Goal: Task Accomplishment & Management: Complete application form

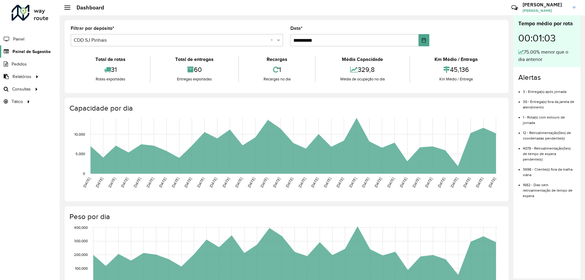
click at [35, 51] on span "Painel de Sugestão" at bounding box center [31, 51] width 38 height 6
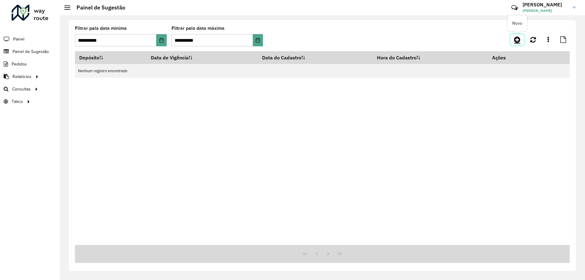
click at [515, 41] on icon at bounding box center [517, 39] width 6 height 7
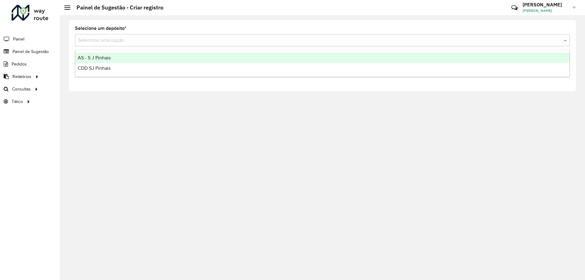
click at [139, 44] on div "Selecione uma opção" at bounding box center [322, 40] width 495 height 12
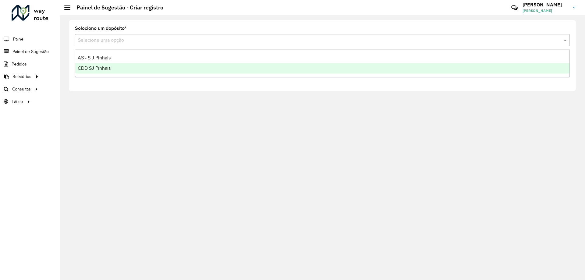
click at [136, 70] on div "CDD SJ Pinhais" at bounding box center [322, 68] width 494 height 10
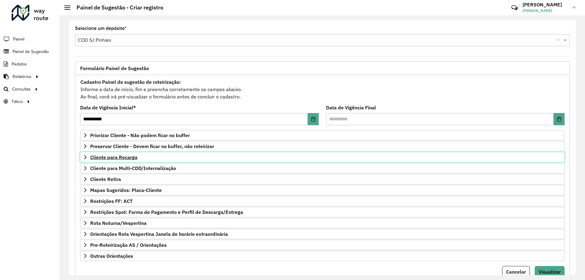
click at [117, 154] on link "Cliente para Recarga" at bounding box center [322, 157] width 484 height 10
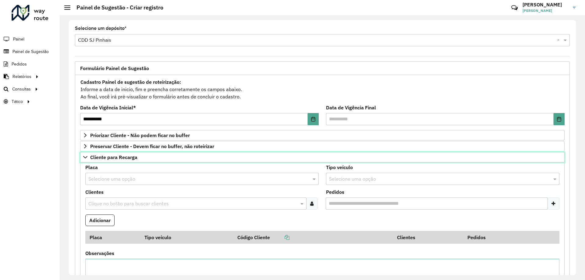
scroll to position [61, 0]
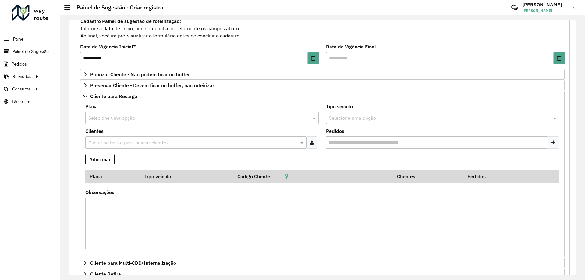
click at [200, 161] on formly-field "Adicionar" at bounding box center [322, 162] width 481 height 16
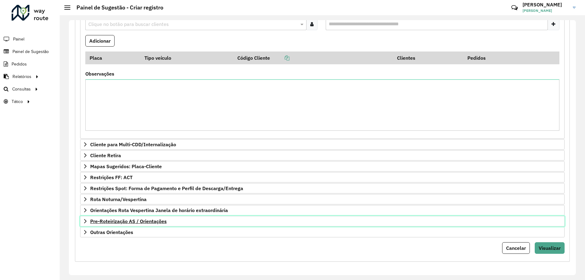
click at [107, 222] on span "Pre-Roteirização AS / Orientações" at bounding box center [128, 221] width 76 height 5
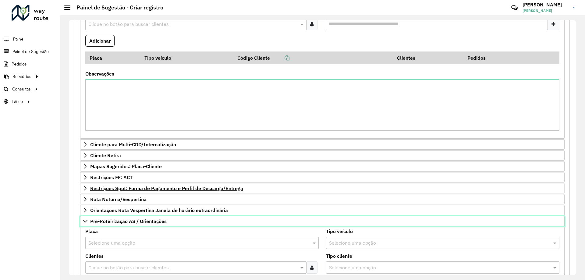
scroll to position [271, 0]
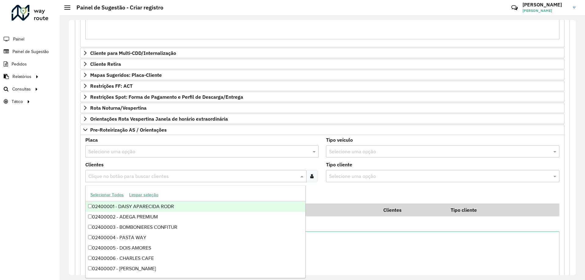
click at [144, 174] on input "text" at bounding box center [193, 176] width 212 height 7
type input "****"
click at [177, 205] on div "02407143 - CONDOR CENTRAL" at bounding box center [196, 206] width 220 height 10
click at [317, 190] on formly-field "Adicionar" at bounding box center [322, 195] width 481 height 16
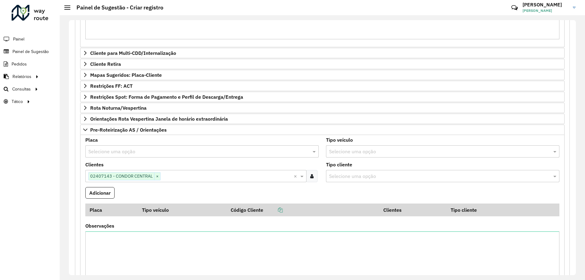
click at [124, 150] on input "text" at bounding box center [195, 151] width 215 height 7
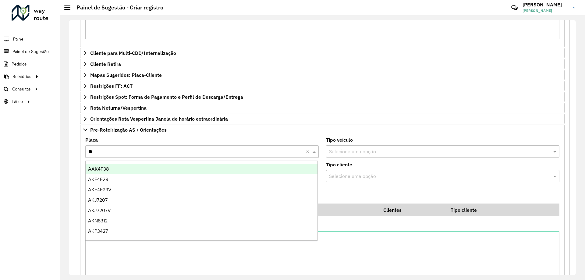
type input "***"
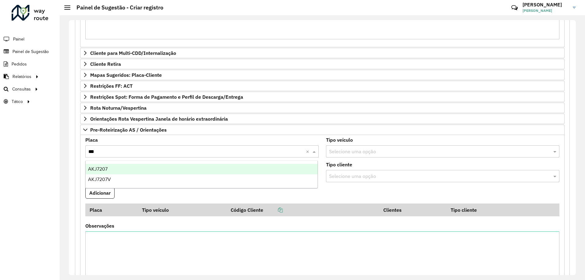
click at [136, 165] on div "AKJ7207" at bounding box center [202, 169] width 232 height 10
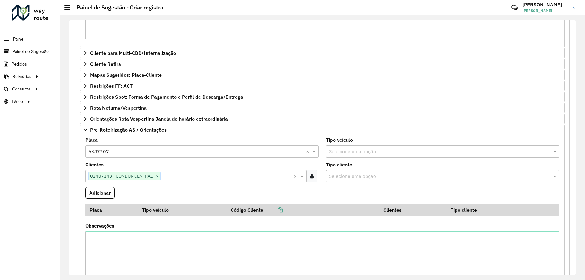
click at [136, 193] on formly-field "Adicionar" at bounding box center [322, 195] width 481 height 16
click at [102, 192] on button "Adicionar" at bounding box center [99, 193] width 29 height 12
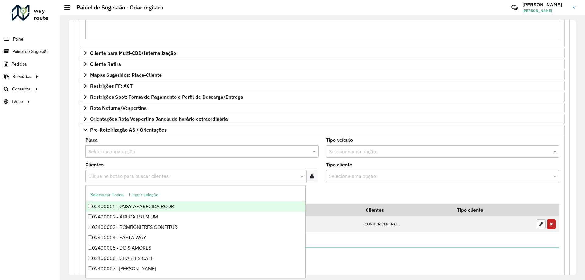
click at [111, 179] on input "text" at bounding box center [193, 176] width 212 height 7
type input "****"
click at [139, 206] on div "02407143 - CONDOR CENTRAL" at bounding box center [196, 206] width 220 height 10
drag, startPoint x: 328, startPoint y: 195, endPoint x: 271, endPoint y: 207, distance: 58.4
click at [329, 195] on formly-field "Adicionar" at bounding box center [322, 195] width 481 height 16
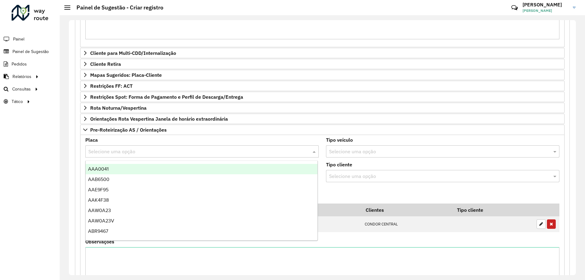
click at [94, 156] on div "Selecione uma opção" at bounding box center [201, 151] width 233 height 12
type input "***"
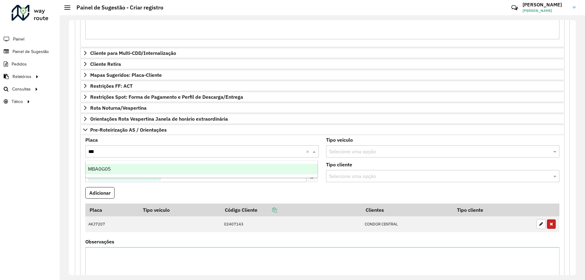
click at [112, 168] on div "MBA0G05" at bounding box center [202, 169] width 232 height 10
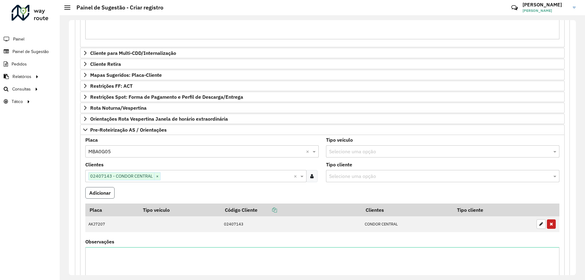
click at [106, 193] on button "Adicionar" at bounding box center [99, 193] width 29 height 12
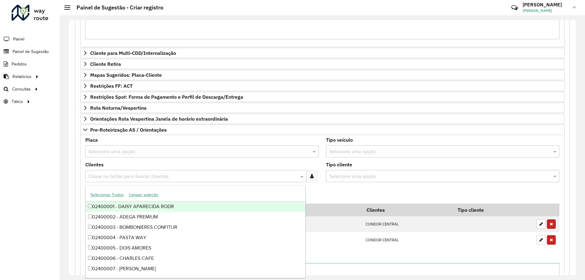
click at [146, 179] on input "text" at bounding box center [193, 176] width 212 height 7
type input "***"
click at [176, 205] on div "02400836 - SUPERMERCADO SUPERPA" at bounding box center [196, 206] width 220 height 10
click at [328, 191] on formly-field "Adicionar" at bounding box center [322, 195] width 481 height 16
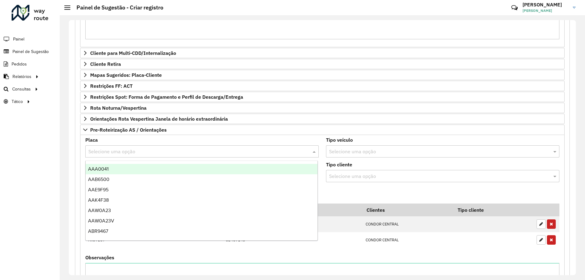
click at [111, 155] on div "Selecione uma opção" at bounding box center [201, 151] width 233 height 12
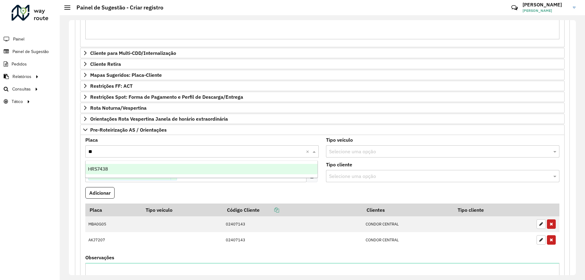
type input "***"
click at [119, 167] on div "HRS7438" at bounding box center [202, 169] width 232 height 10
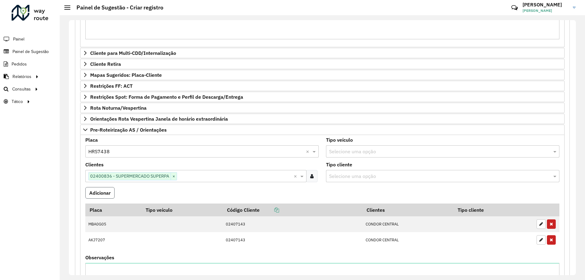
click at [106, 189] on button "Adicionar" at bounding box center [99, 193] width 29 height 12
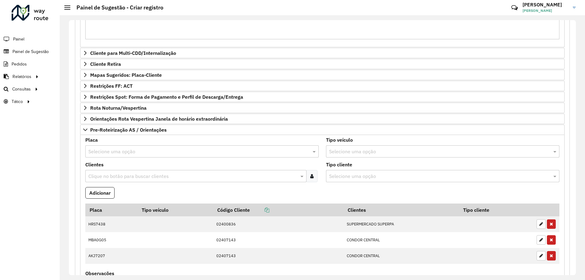
click at [163, 190] on formly-field "Adicionar" at bounding box center [322, 195] width 481 height 16
click at [129, 179] on input "text" at bounding box center [193, 176] width 212 height 7
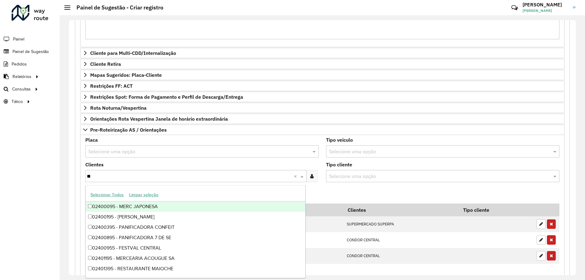
type input "***"
click at [147, 204] on div "02400955 - FESTVAL CENTRAL" at bounding box center [196, 206] width 220 height 10
click at [324, 186] on formly-field "Tipo cliente Selecione uma opção" at bounding box center [442, 174] width 241 height 25
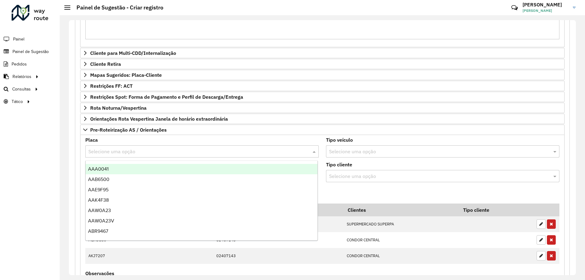
click at [115, 149] on input "text" at bounding box center [195, 151] width 215 height 7
type input "***"
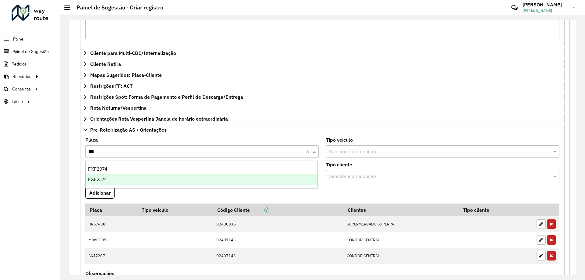
click at [121, 177] on div "FXF2J74" at bounding box center [202, 179] width 232 height 10
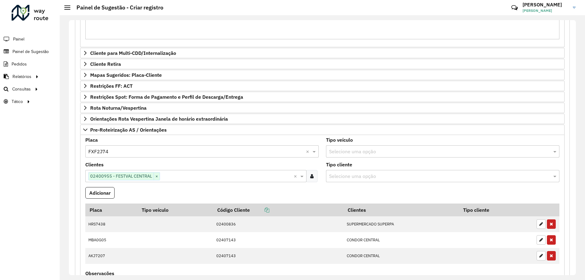
click at [352, 192] on formly-field "Adicionar" at bounding box center [322, 195] width 481 height 16
click at [104, 189] on button "Adicionar" at bounding box center [99, 193] width 29 height 12
click at [150, 179] on input "text" at bounding box center [193, 176] width 212 height 7
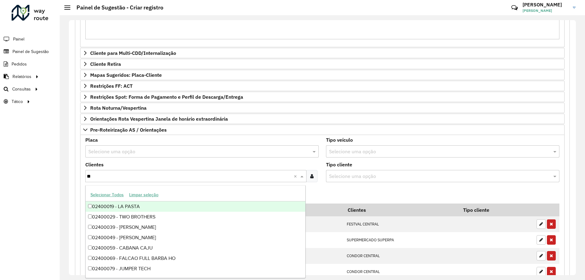
type input "***"
click at [174, 208] on div "02400955 - FESTVAL CENTRAL" at bounding box center [196, 206] width 220 height 10
click at [319, 191] on formly-field "Adicionar" at bounding box center [322, 195] width 481 height 16
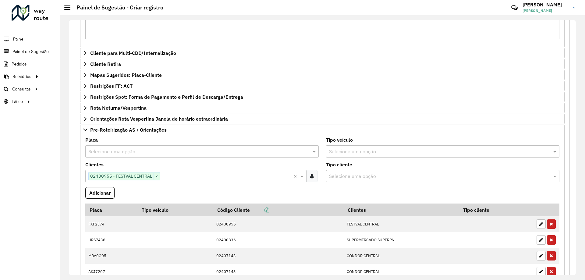
click at [129, 152] on input "text" at bounding box center [195, 151] width 215 height 7
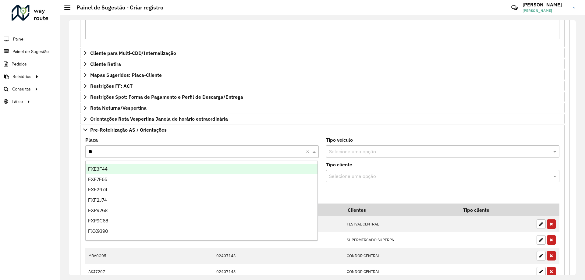
type input "***"
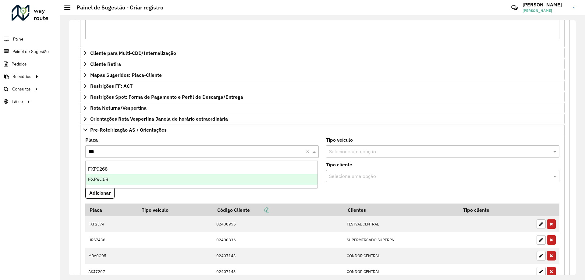
click at [118, 177] on div "FXP9C68" at bounding box center [202, 179] width 232 height 10
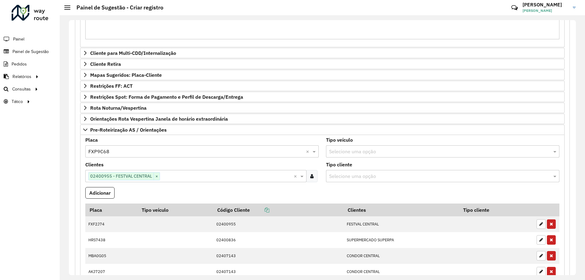
click at [126, 194] on formly-field "Adicionar" at bounding box center [322, 195] width 481 height 16
click at [108, 191] on button "Adicionar" at bounding box center [99, 193] width 29 height 12
click at [182, 191] on formly-field "Adicionar" at bounding box center [322, 195] width 481 height 16
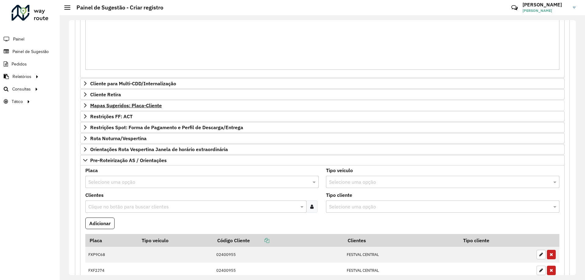
scroll to position [210, 0]
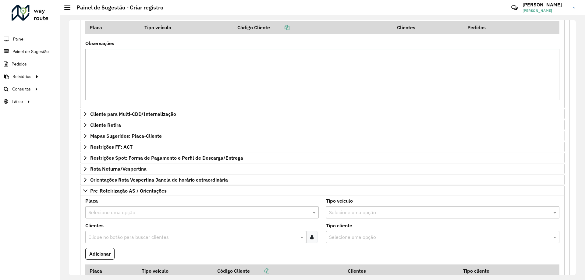
click at [91, 105] on div "Placa Selecione uma opção Tipo veículo Selecione uma opção Clientes Clique no b…" at bounding box center [322, 30] width 484 height 156
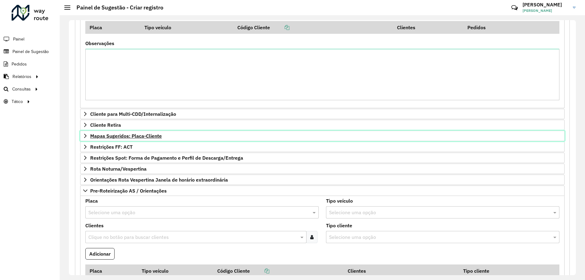
click at [89, 134] on link "Mapas Sugeridos: Placa-Cliente" at bounding box center [322, 136] width 484 height 10
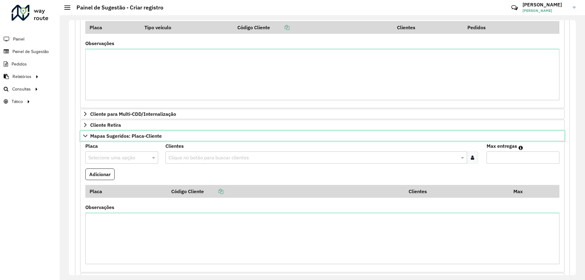
scroll to position [301, 0]
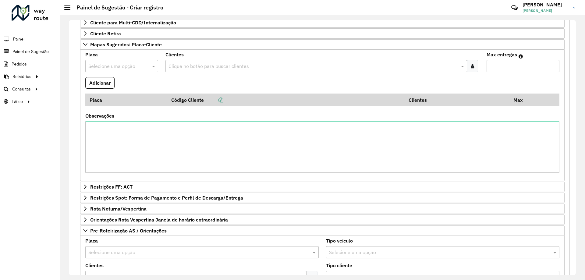
click at [122, 68] on input "text" at bounding box center [115, 66] width 55 height 7
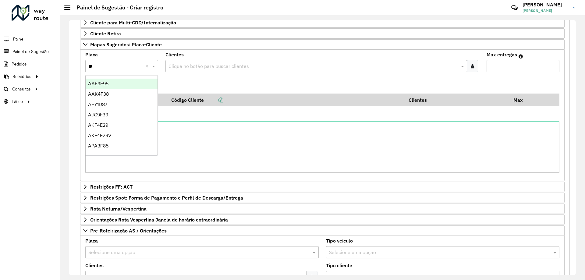
type input "***"
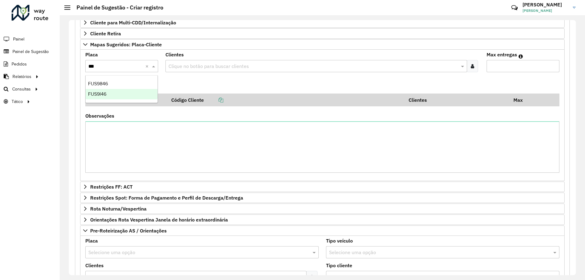
click at [129, 94] on div "FUS9I46" at bounding box center [122, 94] width 72 height 10
click at [194, 67] on input "text" at bounding box center [313, 66] width 292 height 7
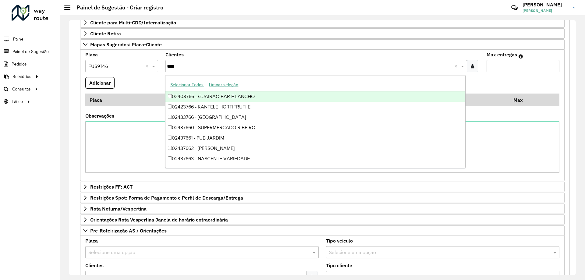
type input "*****"
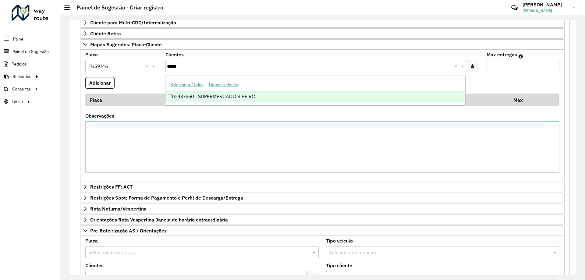
click at [254, 97] on div "02437660 - SUPERMERCADO RIBEIRO" at bounding box center [314, 96] width 299 height 10
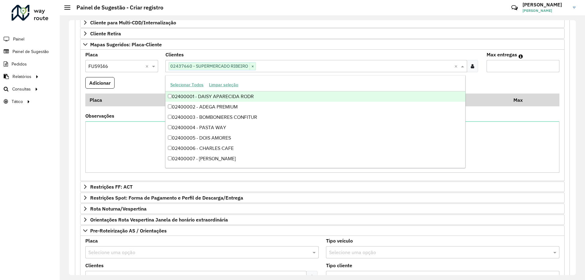
click at [133, 81] on formly-field "Adicionar" at bounding box center [322, 85] width 481 height 16
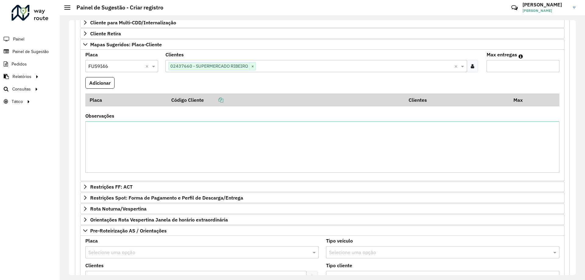
click at [488, 67] on input "Max entregas" at bounding box center [523, 66] width 73 height 12
type input "*"
click at [87, 83] on button "Adicionar" at bounding box center [99, 83] width 29 height 12
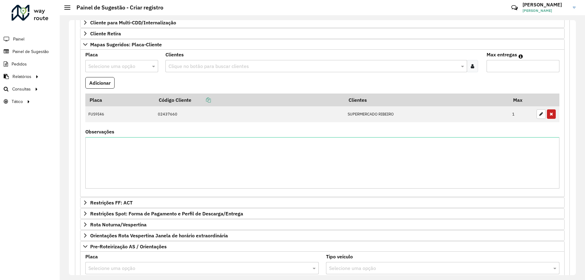
click at [134, 65] on input "text" at bounding box center [115, 66] width 55 height 7
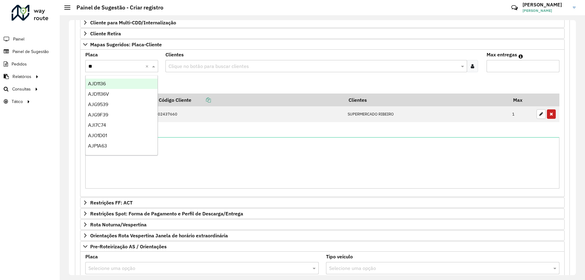
type input "***"
click at [131, 84] on div "AJR4E53" at bounding box center [122, 84] width 72 height 10
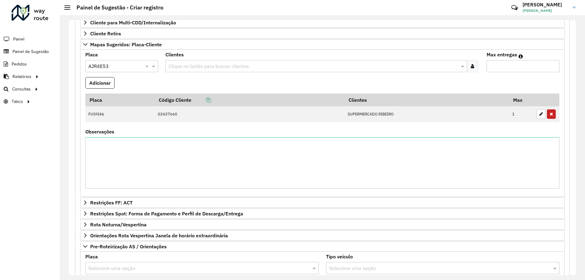
click at [189, 78] on formly-field "Adicionar" at bounding box center [322, 85] width 481 height 16
click at [188, 67] on input "text" at bounding box center [313, 66] width 292 height 7
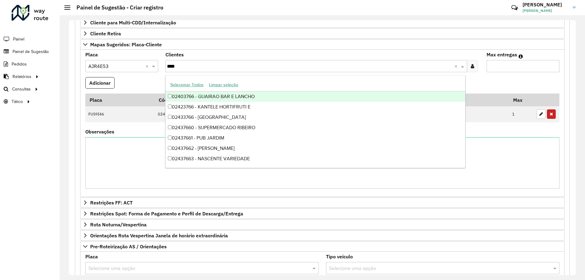
type input "*****"
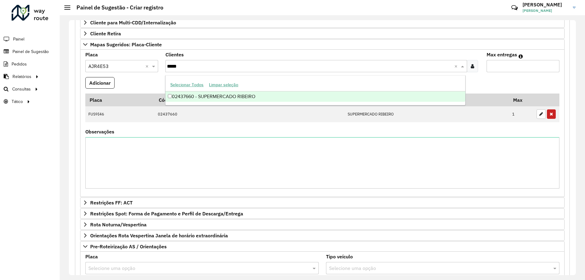
click at [228, 95] on div "02437660 - SUPERMERCADO RIBEIRO" at bounding box center [314, 96] width 299 height 10
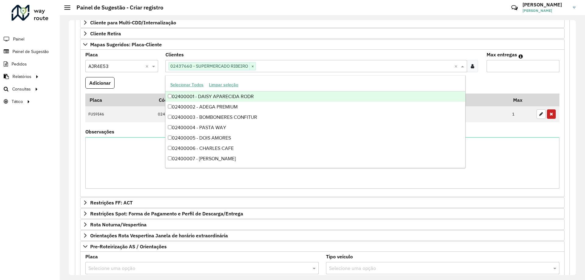
click at [501, 65] on input "Max entregas" at bounding box center [523, 66] width 73 height 12
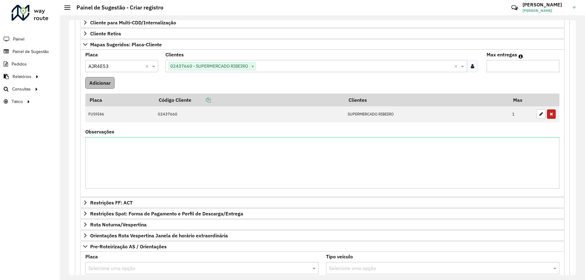
type input "*"
click at [108, 86] on button "Adicionar" at bounding box center [99, 83] width 29 height 12
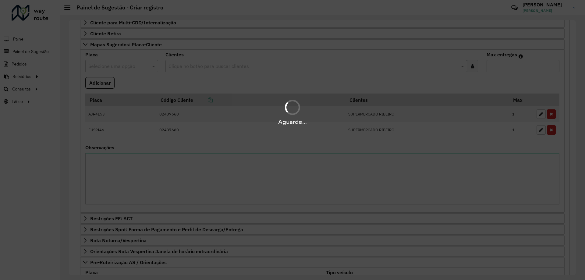
click at [223, 87] on div "Aguarde..." at bounding box center [292, 140] width 585 height 280
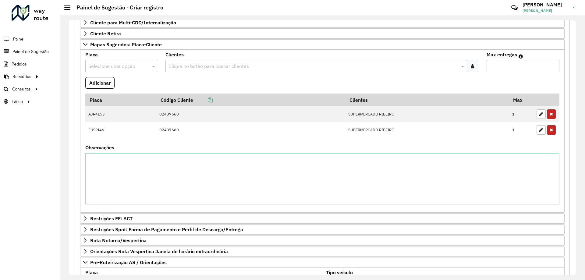
click at [122, 67] on input "text" at bounding box center [115, 66] width 55 height 7
type input "***"
click at [133, 86] on div "DPF6F66" at bounding box center [122, 84] width 72 height 10
click at [182, 82] on formly-field "Adicionar" at bounding box center [322, 85] width 481 height 16
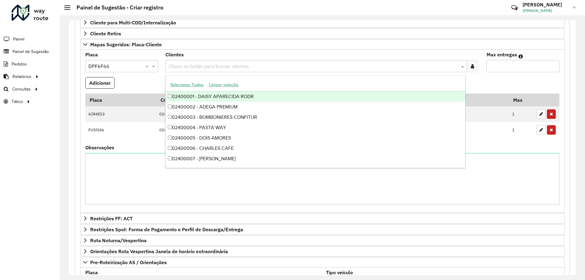
click at [202, 65] on input "text" at bounding box center [313, 66] width 292 height 7
type input "*****"
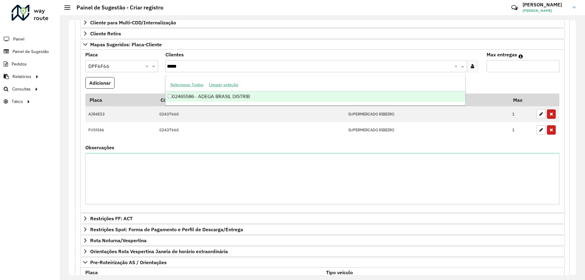
click at [275, 97] on div "02465586 - ADEGA BRASIL DISTRIB" at bounding box center [314, 96] width 299 height 10
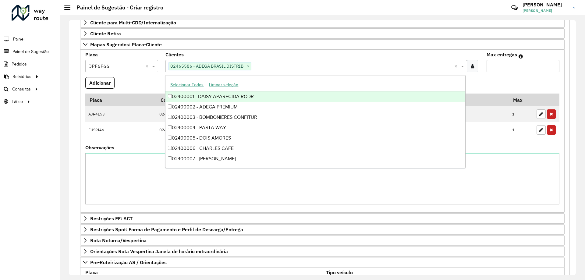
click at [494, 65] on input "Max entregas" at bounding box center [523, 66] width 73 height 12
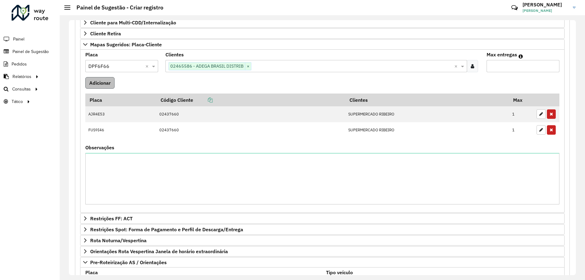
type input "*"
click at [107, 80] on button "Adicionar" at bounding box center [99, 83] width 29 height 12
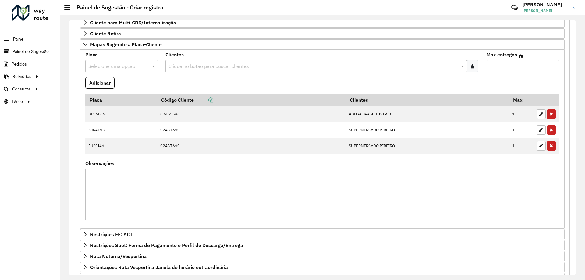
click at [114, 65] on input "text" at bounding box center [115, 66] width 55 height 7
type input "***"
click at [129, 82] on div "AQP4I62" at bounding box center [122, 84] width 72 height 10
click at [184, 83] on formly-field "Adicionar" at bounding box center [322, 85] width 481 height 16
click at [190, 66] on input "text" at bounding box center [313, 66] width 292 height 7
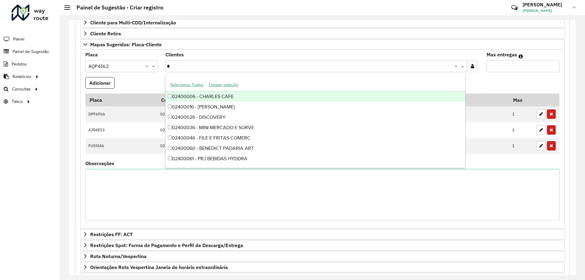
type input "**"
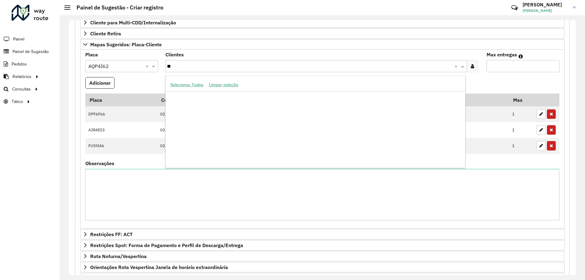
scroll to position [22611, 0]
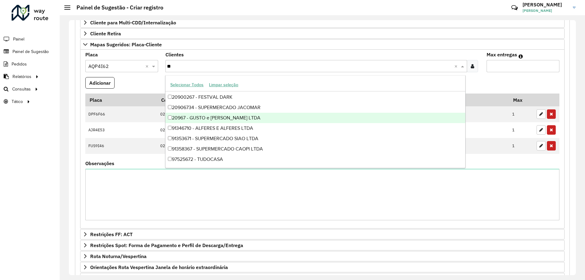
click at [286, 120] on div "20967 - GUSTO e [PERSON_NAME] LTDA" at bounding box center [314, 118] width 299 height 10
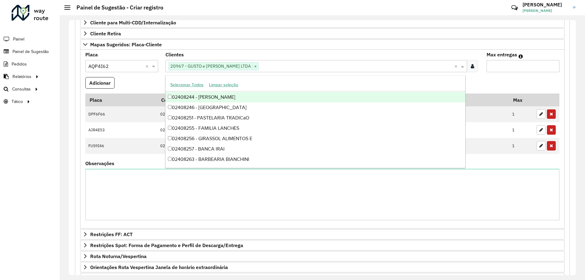
click at [501, 68] on input "Max entregas" at bounding box center [523, 66] width 73 height 12
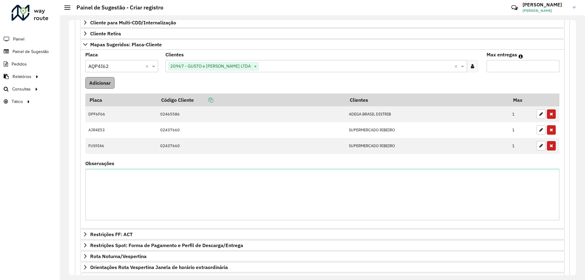
type input "*"
click at [93, 84] on button "Adicionar" at bounding box center [99, 83] width 29 height 12
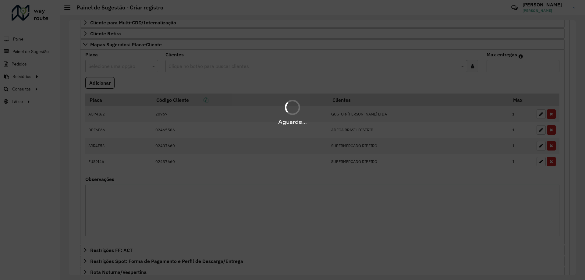
click at [152, 85] on div "Aguarde..." at bounding box center [292, 140] width 585 height 280
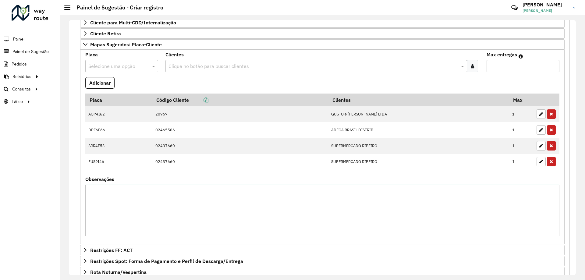
click at [104, 66] on input "text" at bounding box center [115, 66] width 55 height 7
type input "***"
click at [124, 80] on div "MKI6B86" at bounding box center [122, 84] width 72 height 10
click at [193, 85] on formly-field "Adicionar" at bounding box center [322, 85] width 481 height 16
click at [180, 62] on div "Clique no botão para buscar clientes" at bounding box center [315, 66] width 301 height 12
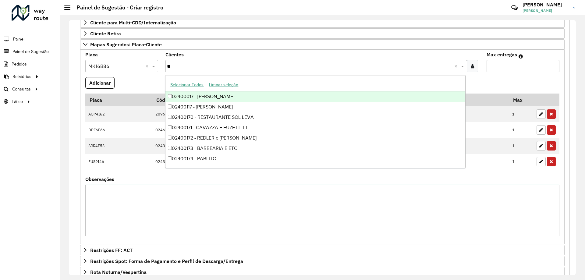
type input "***"
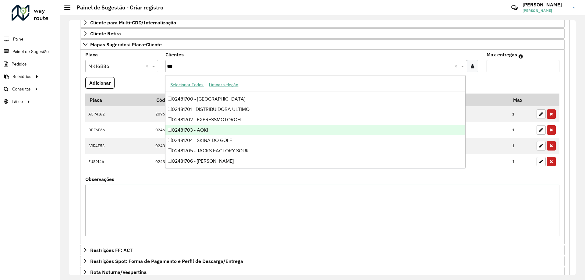
scroll to position [1418, 0]
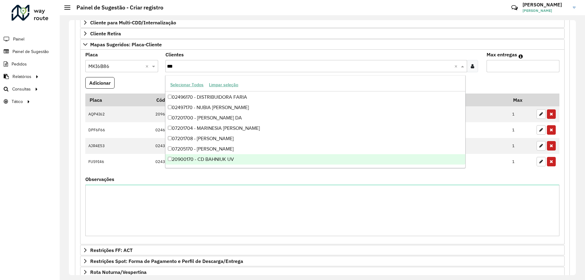
click at [278, 163] on div "20900170 - CD BAHNIUK UV" at bounding box center [314, 159] width 299 height 10
click at [514, 81] on formly-field "Adicionar" at bounding box center [322, 85] width 481 height 16
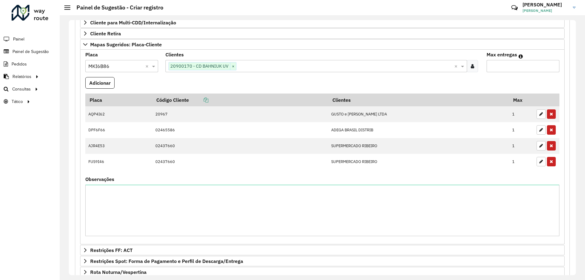
click at [508, 68] on input "Max entregas" at bounding box center [523, 66] width 73 height 12
type input "*"
click at [98, 78] on button "Adicionar" at bounding box center [99, 83] width 29 height 12
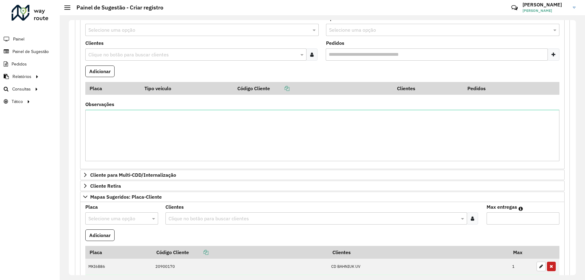
scroll to position [27, 0]
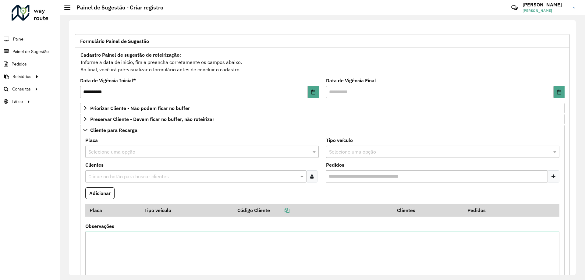
click at [122, 176] on input "text" at bounding box center [193, 176] width 212 height 7
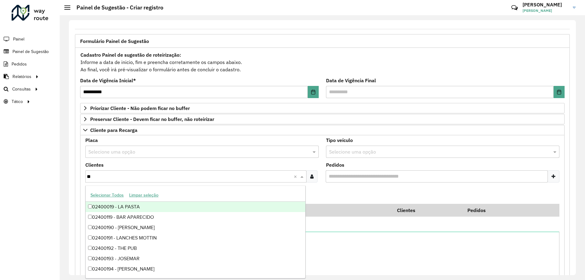
type input "***"
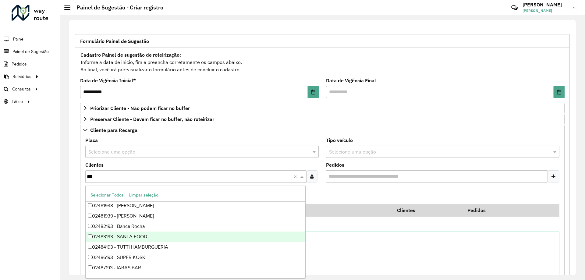
scroll to position [1201, 0]
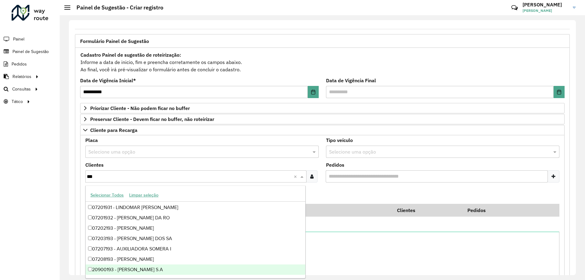
click at [159, 267] on div "20900193 - [PERSON_NAME] S.A" at bounding box center [196, 269] width 220 height 10
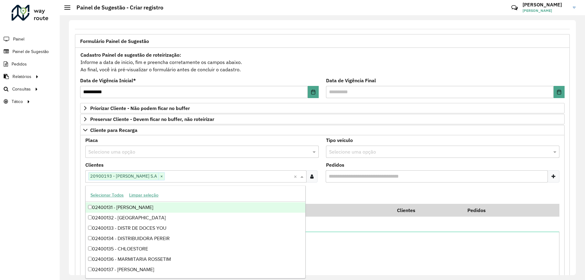
click at [334, 190] on formly-field "Adicionar" at bounding box center [322, 195] width 481 height 16
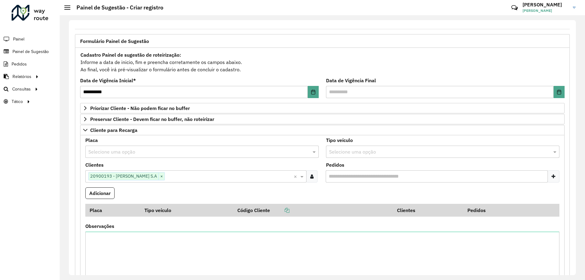
click at [406, 150] on input "text" at bounding box center [436, 151] width 215 height 7
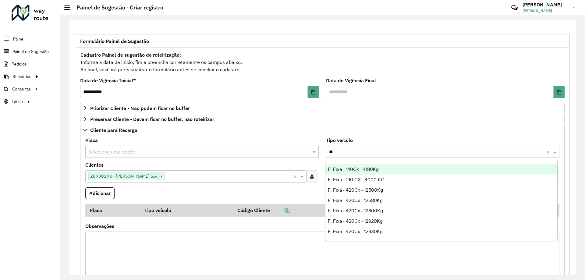
type input "***"
click at [386, 169] on div "F. Fixa - 420Cx - 12500Kg" at bounding box center [441, 169] width 232 height 10
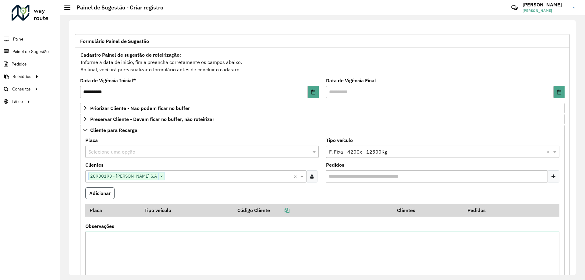
click at [110, 193] on button "Adicionar" at bounding box center [99, 193] width 29 height 12
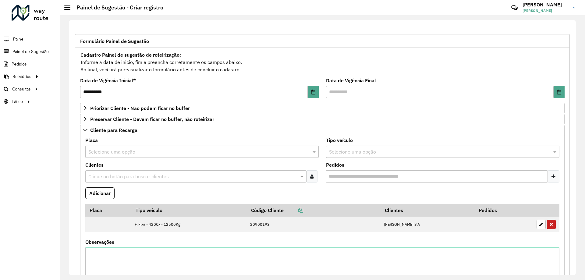
click at [147, 175] on input "text" at bounding box center [193, 176] width 212 height 7
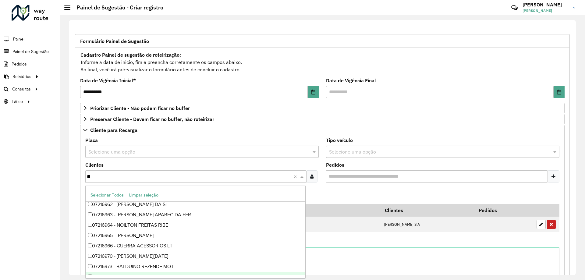
scroll to position [21651, 0]
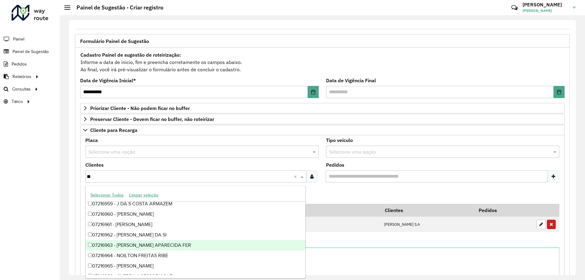
type input "*"
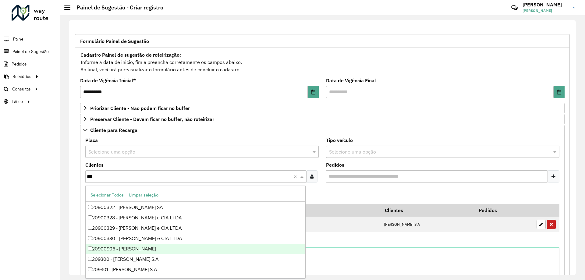
scroll to position [341, 0]
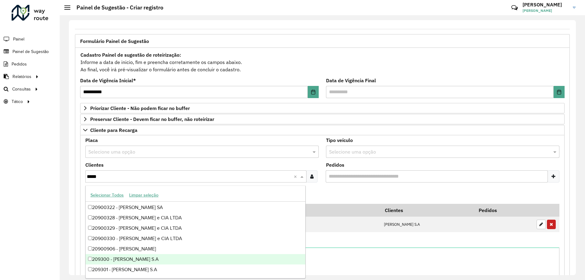
type input "******"
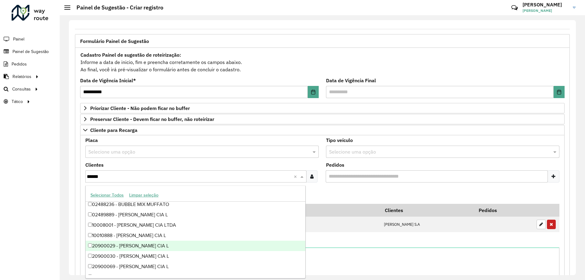
scroll to position [219, 0]
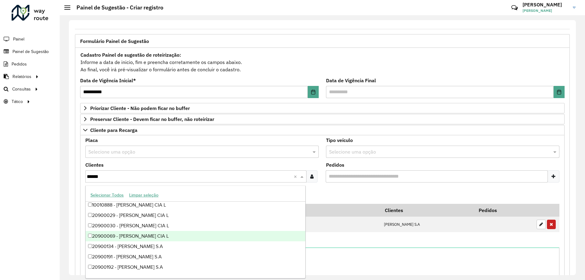
click at [178, 238] on div "20900069 - [PERSON_NAME] CIA L" at bounding box center [196, 236] width 220 height 10
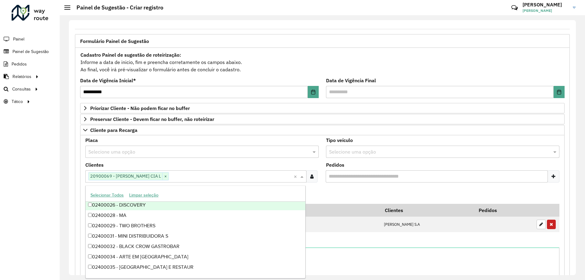
click at [336, 190] on formly-field "Adicionar" at bounding box center [322, 195] width 481 height 16
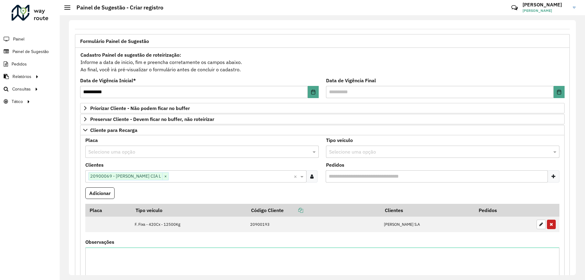
click at [345, 152] on input "text" at bounding box center [436, 151] width 215 height 7
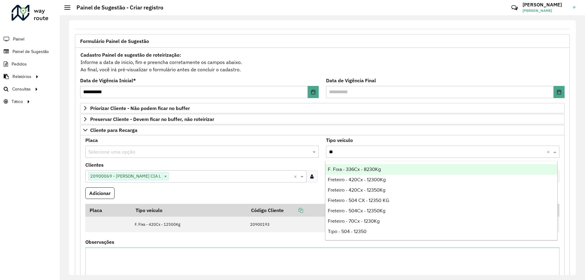
type input "*"
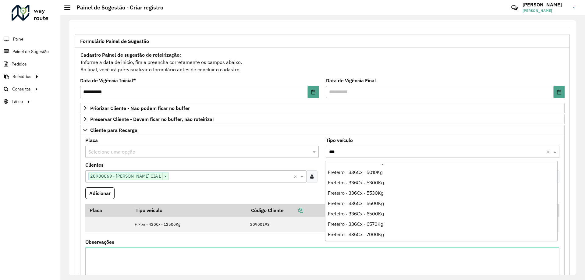
scroll to position [196, 0]
type input "*"
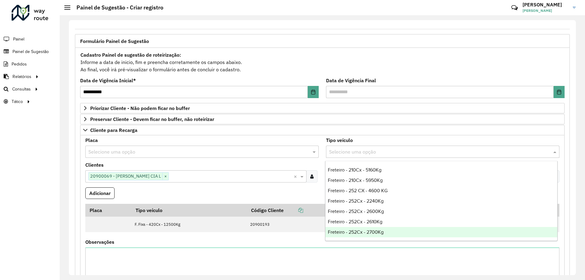
click at [388, 232] on div "Freteiro - 252Cx - 2700Kg" at bounding box center [441, 232] width 232 height 10
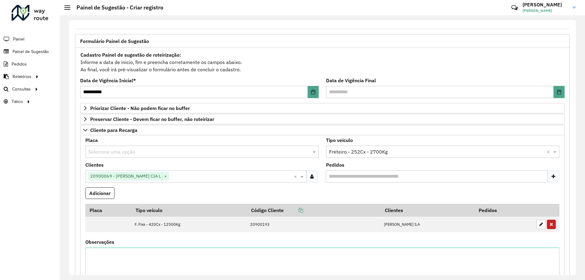
click at [221, 188] on formly-field "Adicionar" at bounding box center [322, 195] width 481 height 16
click at [406, 150] on input "text" at bounding box center [436, 151] width 215 height 7
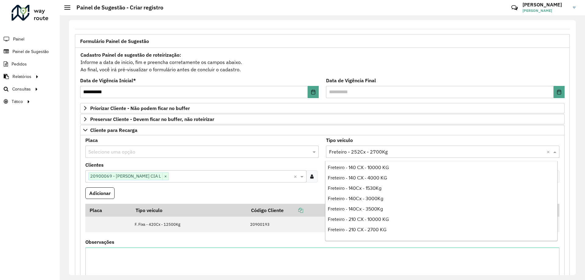
scroll to position [487, 0]
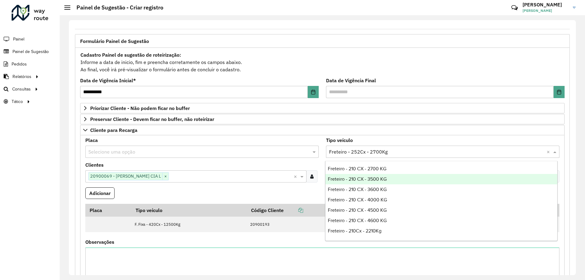
click at [399, 175] on div "Freteiro - 210 CX - 3500 KG" at bounding box center [441, 179] width 232 height 10
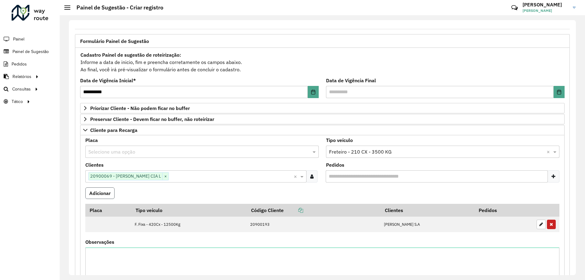
click at [90, 190] on button "Adicionar" at bounding box center [99, 193] width 29 height 12
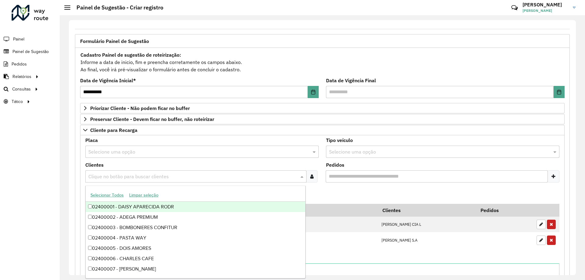
click at [130, 173] on input "text" at bounding box center [193, 176] width 212 height 7
type input "*****"
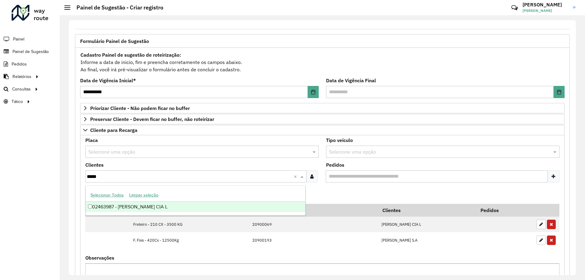
click at [185, 201] on div "Selecionar Todos Limpar seleção" at bounding box center [196, 195] width 220 height 13
click at [189, 204] on div "02463987 - [PERSON_NAME] CIA L" at bounding box center [196, 207] width 220 height 10
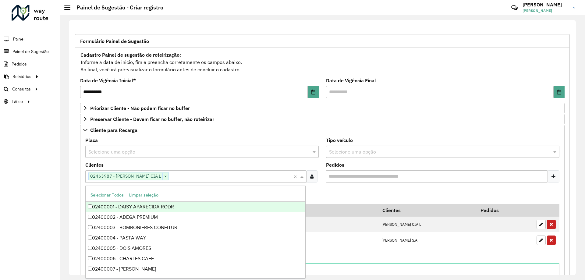
click at [350, 193] on formly-field "Adicionar" at bounding box center [322, 195] width 481 height 16
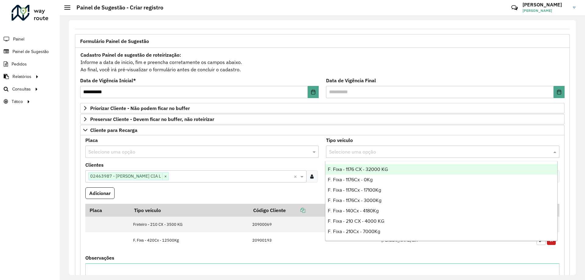
click at [361, 152] on input "text" at bounding box center [436, 151] width 215 height 7
type input "*"
type input "***"
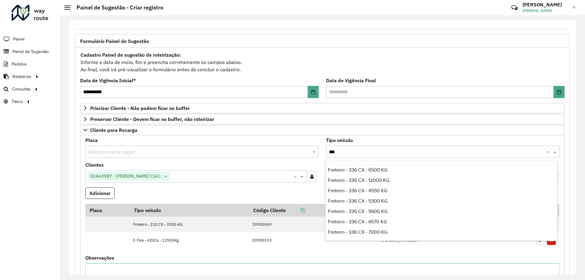
scroll to position [61, 0]
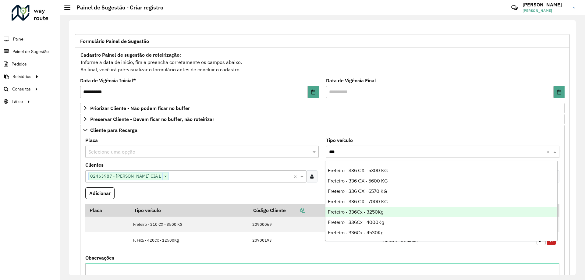
click at [389, 211] on div "Freteiro - 336Cx - 3250Kg" at bounding box center [441, 212] width 232 height 10
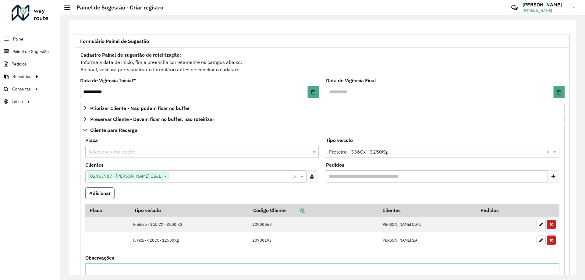
click at [97, 190] on button "Adicionar" at bounding box center [99, 193] width 29 height 12
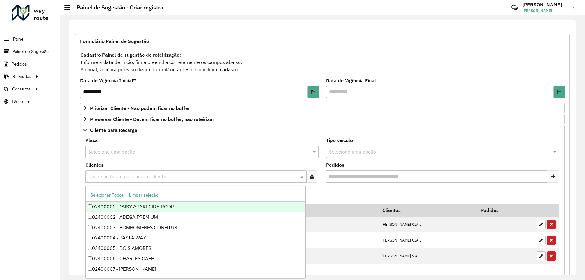
click at [143, 174] on input "text" at bounding box center [193, 176] width 212 height 7
type input "*"
type input "**********"
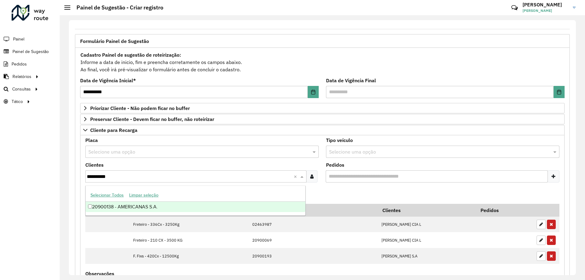
click at [174, 205] on div "20900138 - AMERICANAS S.A." at bounding box center [196, 207] width 220 height 10
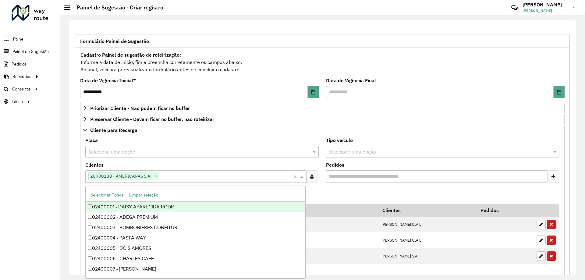
click at [328, 190] on formly-field "Adicionar" at bounding box center [322, 195] width 481 height 16
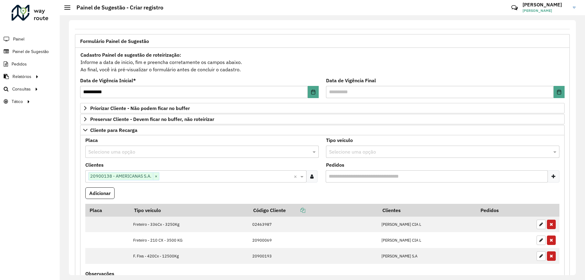
click at [170, 152] on input "text" at bounding box center [195, 151] width 215 height 7
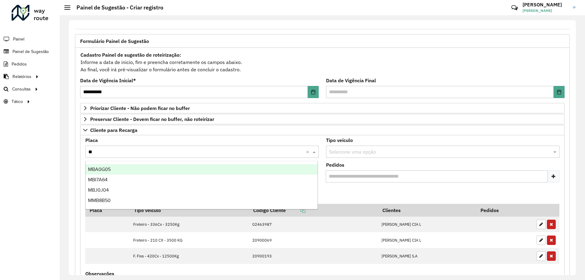
type input "***"
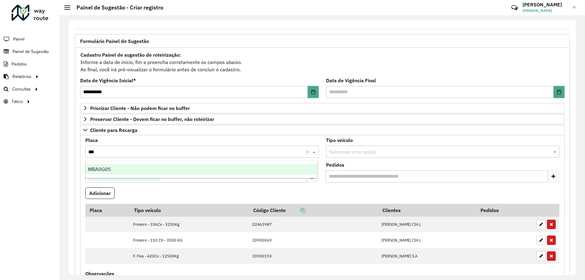
click at [190, 172] on div "MBA0G05" at bounding box center [202, 169] width 232 height 10
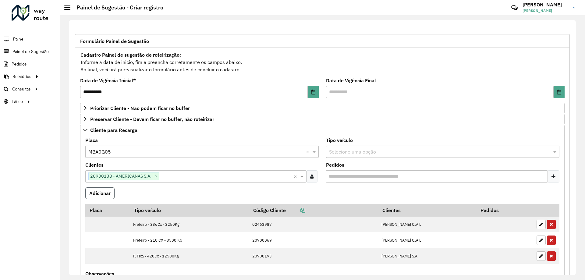
click at [100, 192] on button "Adicionar" at bounding box center [99, 193] width 29 height 12
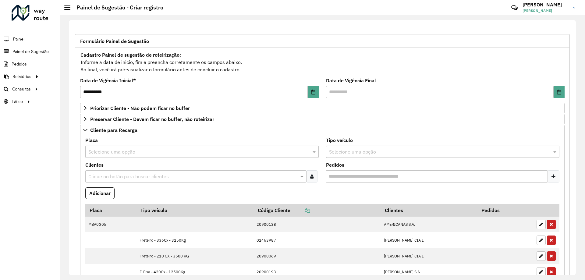
click at [122, 175] on input "text" at bounding box center [193, 176] width 212 height 7
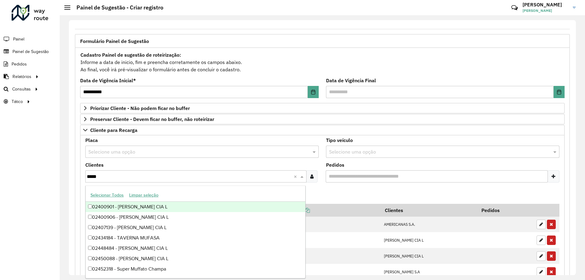
type input "******"
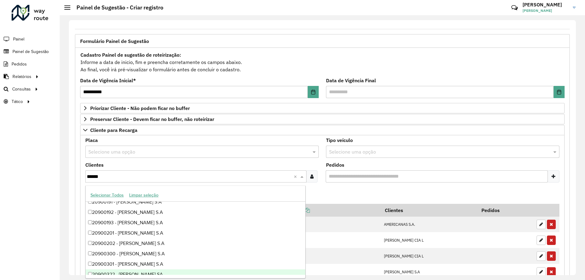
scroll to position [305, 0]
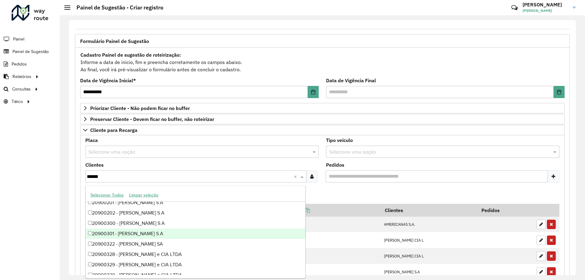
click at [175, 232] on div "20900301 - [PERSON_NAME] S.A" at bounding box center [196, 233] width 220 height 10
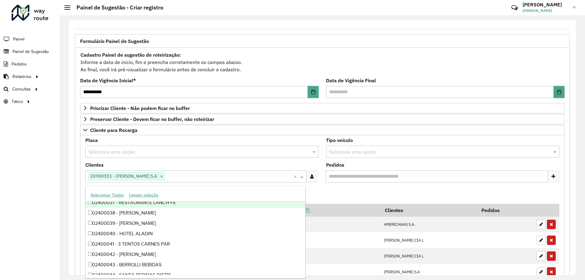
click at [333, 192] on formly-field "Adicionar" at bounding box center [322, 195] width 481 height 16
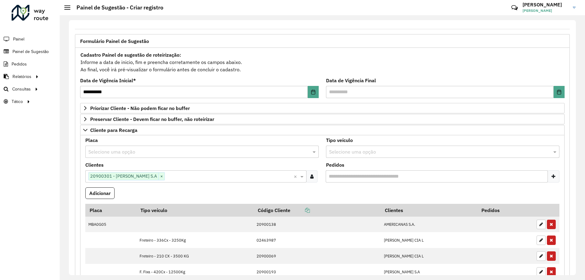
click at [348, 152] on input "text" at bounding box center [436, 151] width 215 height 7
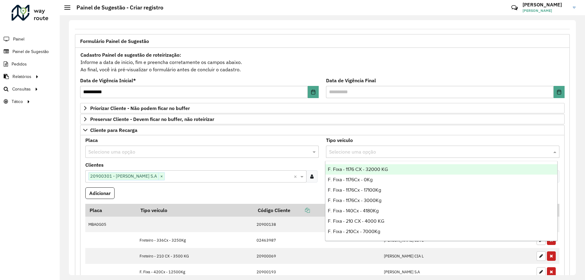
type input "*"
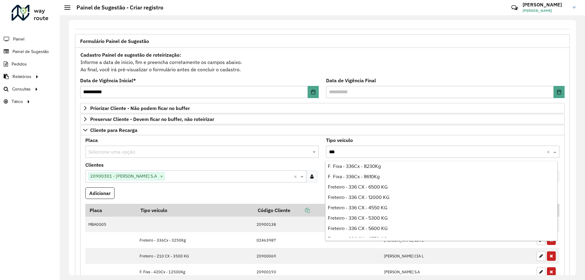
scroll to position [0, 0]
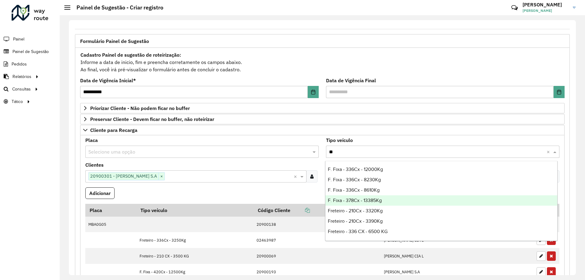
type input "*"
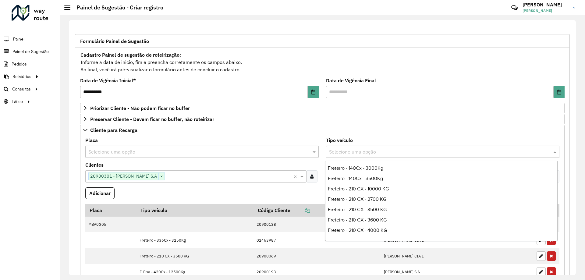
scroll to position [518, 0]
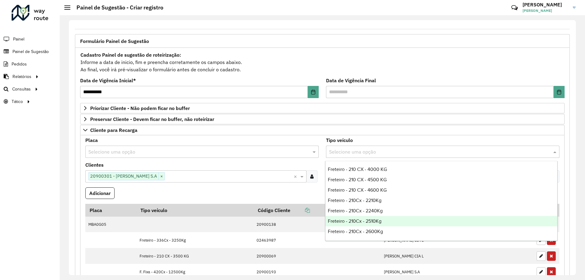
click at [380, 220] on span "Freteiro - 210Cx - 2510Kg" at bounding box center [355, 220] width 54 height 5
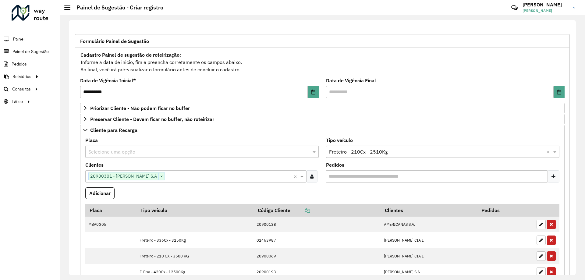
click at [271, 185] on formly-field "Clientes Clique no botão para buscar clientes 20900301 - [PERSON_NAME] S.A × ×" at bounding box center [202, 175] width 241 height 25
click at [101, 190] on button "Adicionar" at bounding box center [99, 193] width 29 height 12
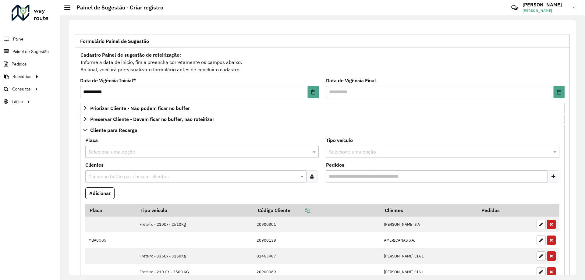
click at [131, 176] on input "text" at bounding box center [193, 176] width 212 height 7
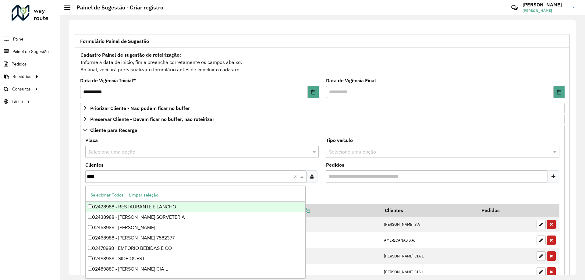
type input "*****"
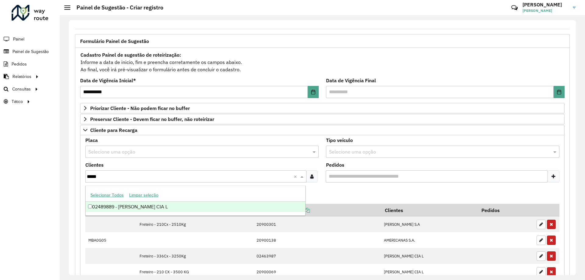
click at [163, 205] on div "02489889 - [PERSON_NAME] CIA L" at bounding box center [196, 207] width 220 height 10
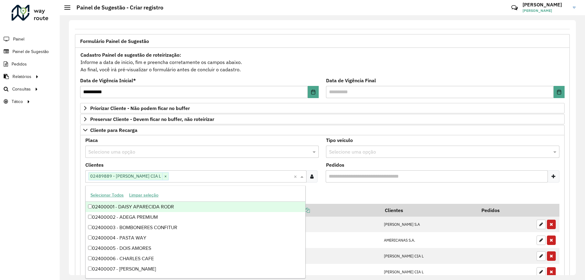
click at [352, 190] on formly-field "Adicionar" at bounding box center [322, 195] width 481 height 16
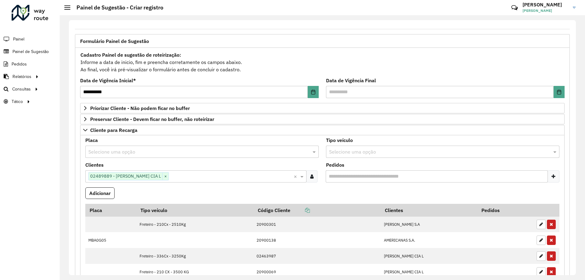
click at [360, 146] on div "Selecione uma opção" at bounding box center [442, 152] width 233 height 12
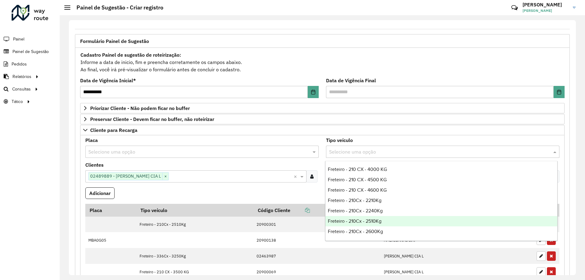
click at [387, 222] on div "Freteiro - 210Cx - 2510Kg" at bounding box center [441, 221] width 232 height 10
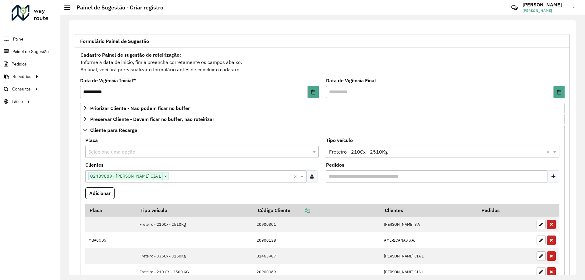
click at [302, 193] on formly-field "Adicionar" at bounding box center [322, 195] width 481 height 16
click at [107, 193] on button "Adicionar" at bounding box center [99, 193] width 29 height 12
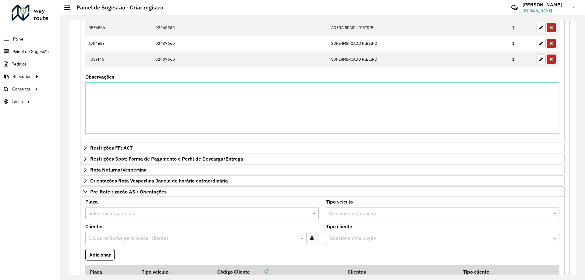
scroll to position [720, 0]
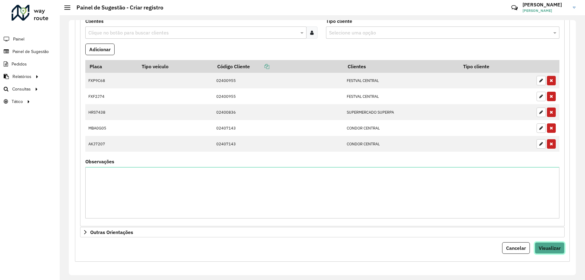
click at [543, 252] on button "Visualizar" at bounding box center [550, 248] width 30 height 12
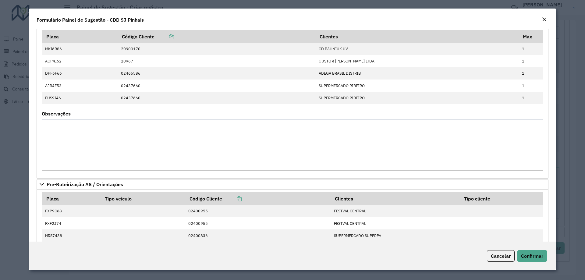
scroll to position [320, 0]
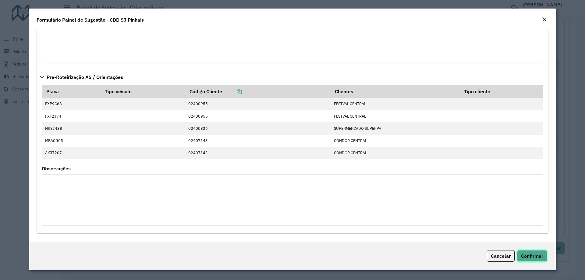
click at [528, 253] on span "Confirmar" at bounding box center [532, 256] width 22 height 6
